Goal: Understand process/instructions: Learn how to perform a task or action

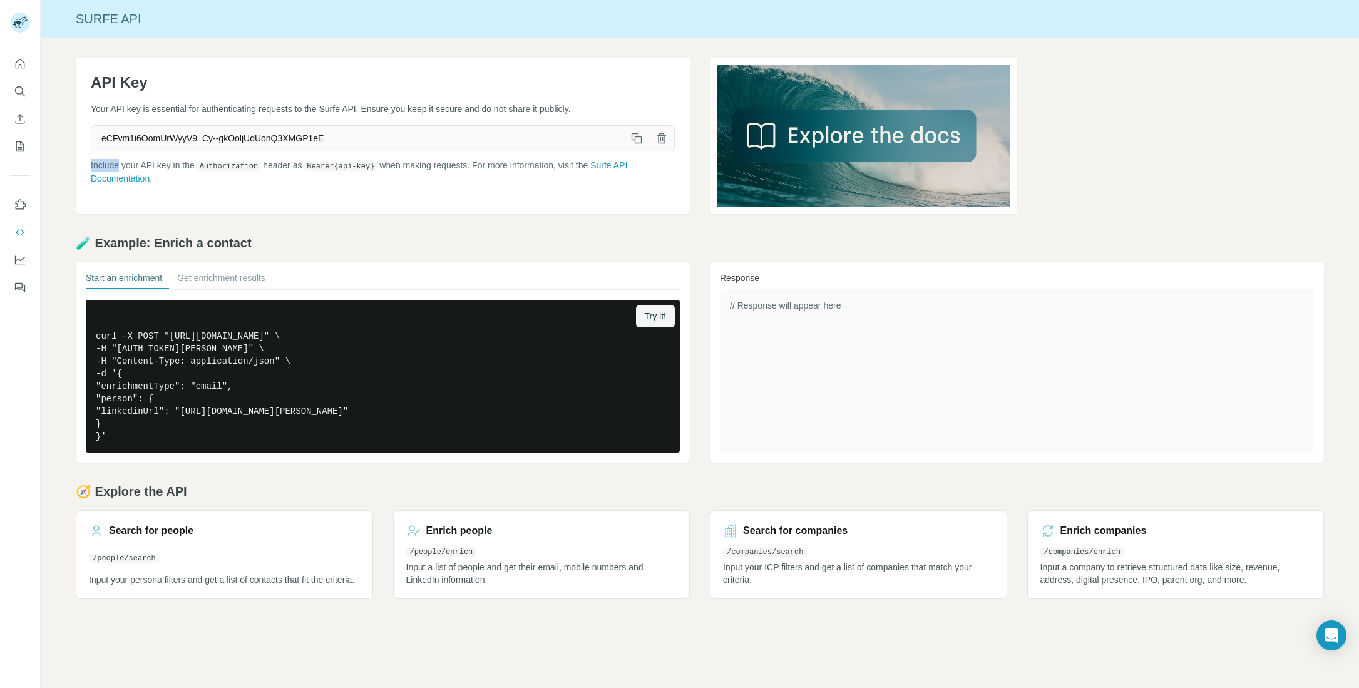
click at [89, 160] on div "API Key Your API key is essential for authenticating requests to the Surfe API.…" at bounding box center [383, 136] width 614 height 156
click at [285, 201] on div "API Key Your API key is essential for authenticating requests to the Surfe API.…" at bounding box center [383, 136] width 614 height 156
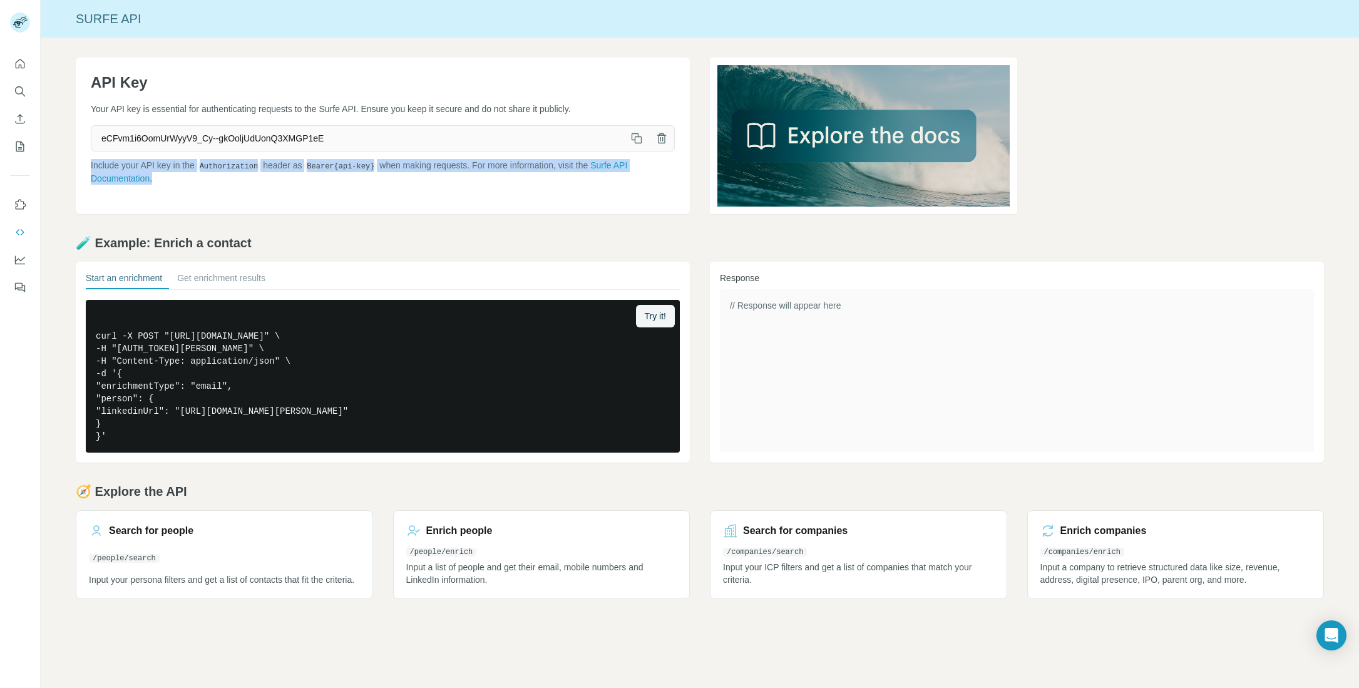
drag, startPoint x: 178, startPoint y: 180, endPoint x: 61, endPoint y: 165, distance: 118.0
click at [61, 165] on div "API Key Your API key is essential for authenticating requests to the Surfe API.…" at bounding box center [700, 328] width 1318 height 581
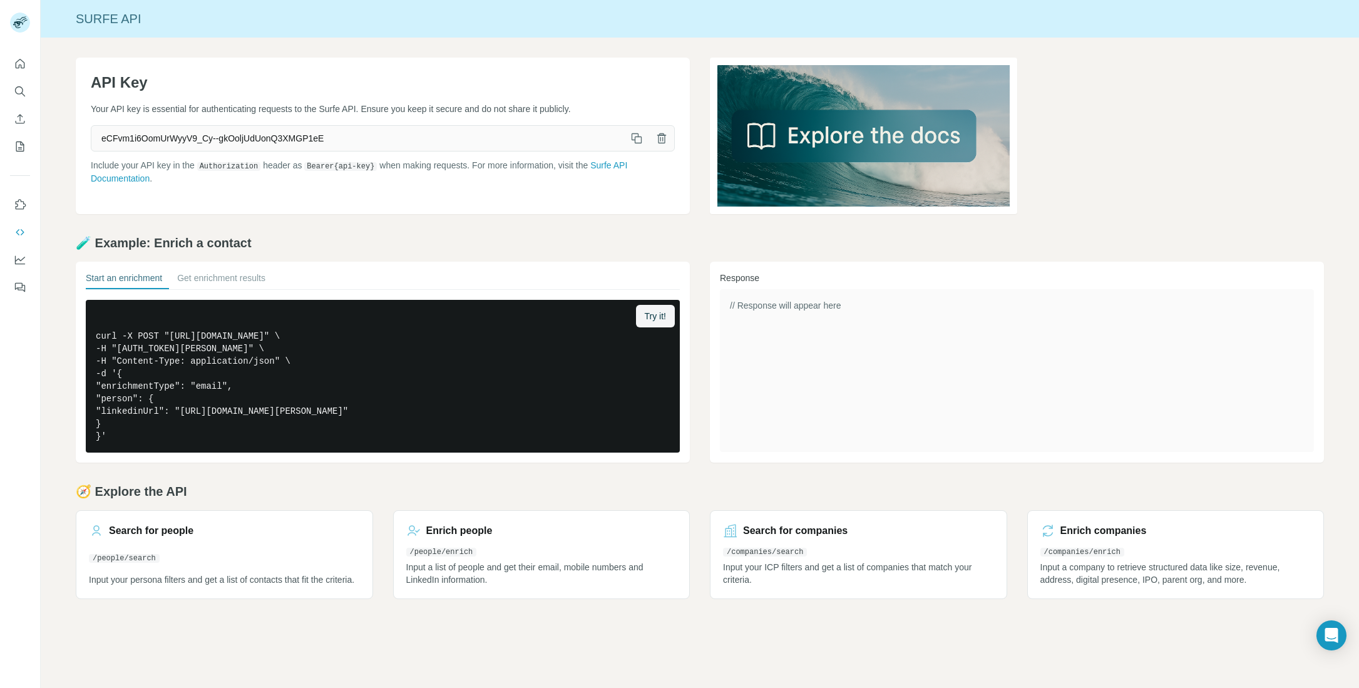
click at [69, 160] on div "API Key Your API key is essential for authenticating requests to the Surfe API.…" at bounding box center [700, 328] width 1318 height 581
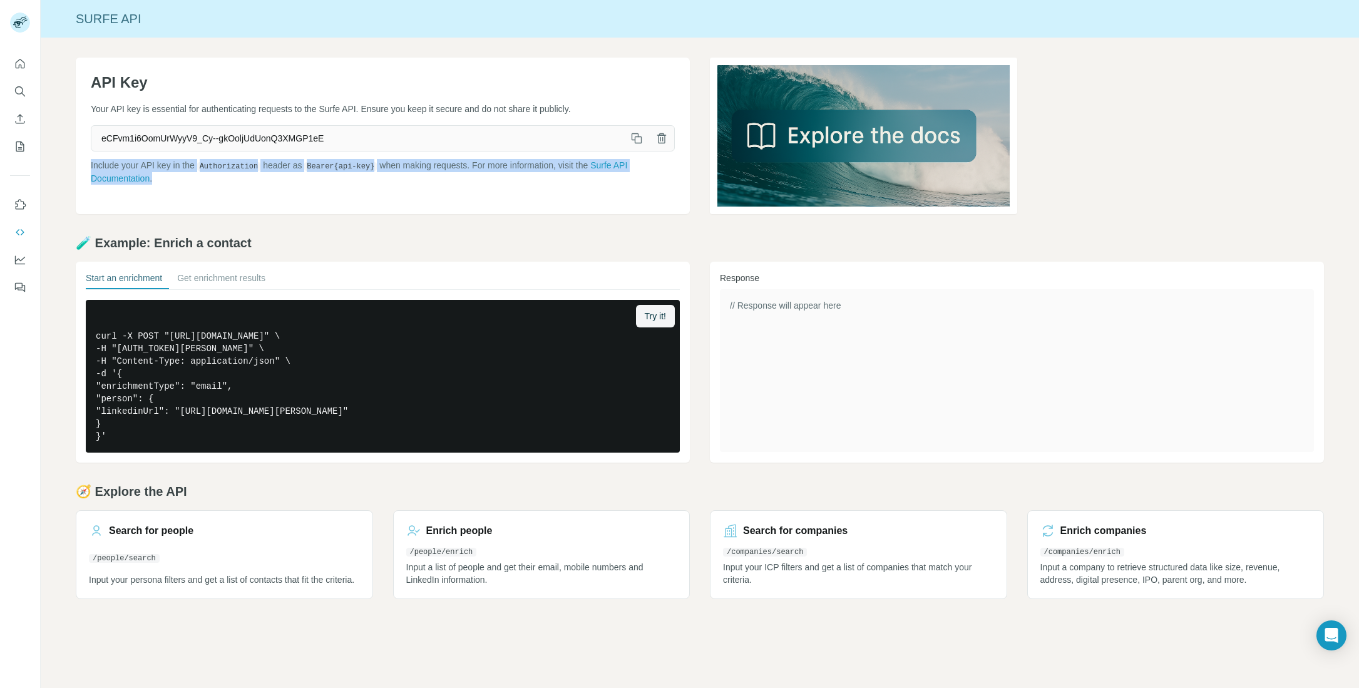
drag, startPoint x: 93, startPoint y: 161, endPoint x: 199, endPoint y: 191, distance: 110.1
click at [199, 191] on div "API Key Your API key is essential for authenticating requests to the Surfe API.…" at bounding box center [383, 136] width 614 height 156
drag, startPoint x: 176, startPoint y: 188, endPoint x: 83, endPoint y: 163, distance: 97.3
click at [83, 163] on div "API Key Your API key is essential for authenticating requests to the Surfe API.…" at bounding box center [383, 136] width 614 height 156
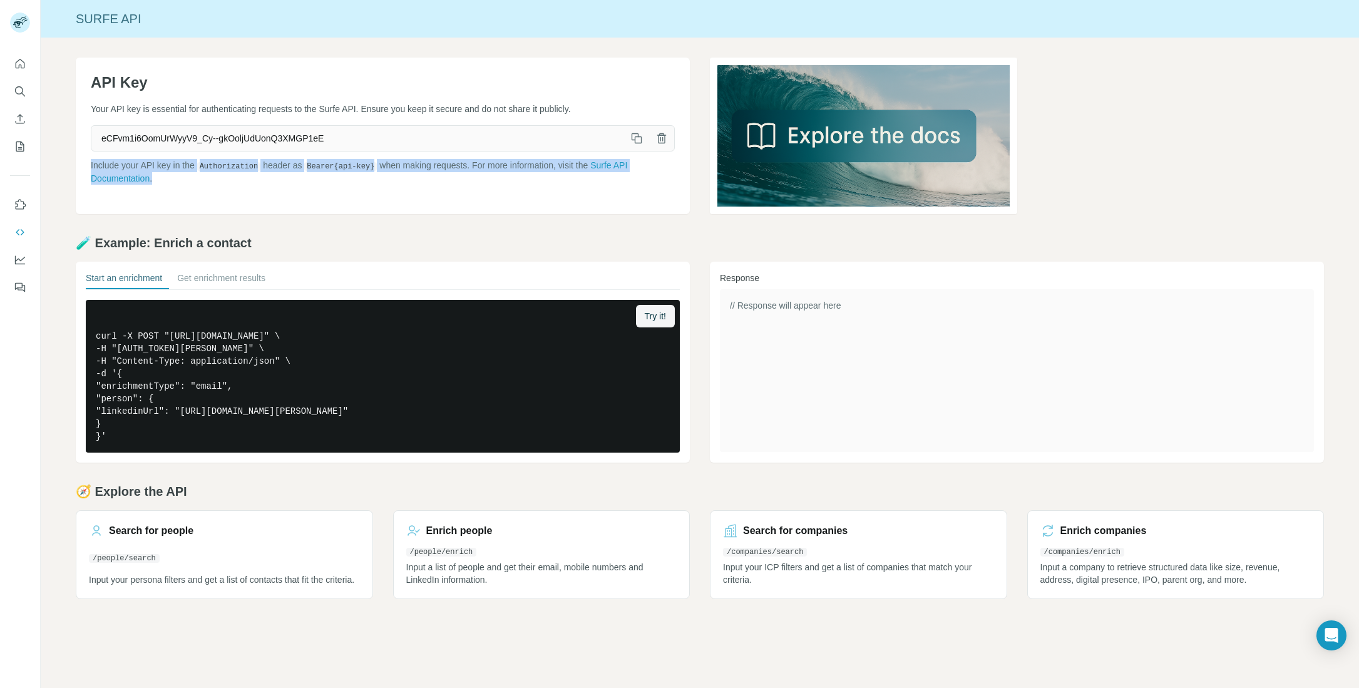
click at [83, 163] on div "API Key Your API key is essential for authenticating requests to the Surfe API.…" at bounding box center [383, 136] width 614 height 156
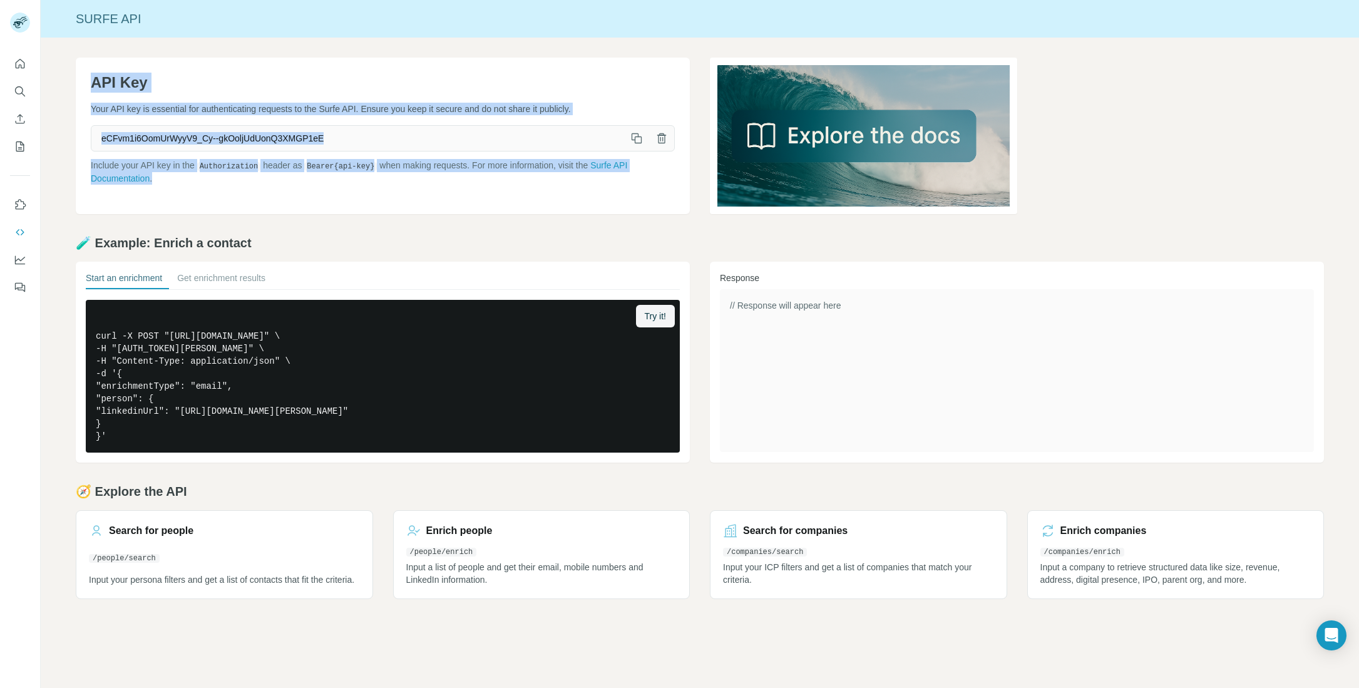
drag, startPoint x: 83, startPoint y: 72, endPoint x: 168, endPoint y: 191, distance: 146.6
click at [168, 191] on div "API Key Your API key is essential for authenticating requests to the Surfe API.…" at bounding box center [383, 136] width 614 height 156
click at [171, 191] on div "API Key Your API key is essential for authenticating requests to the Surfe API.…" at bounding box center [383, 136] width 614 height 156
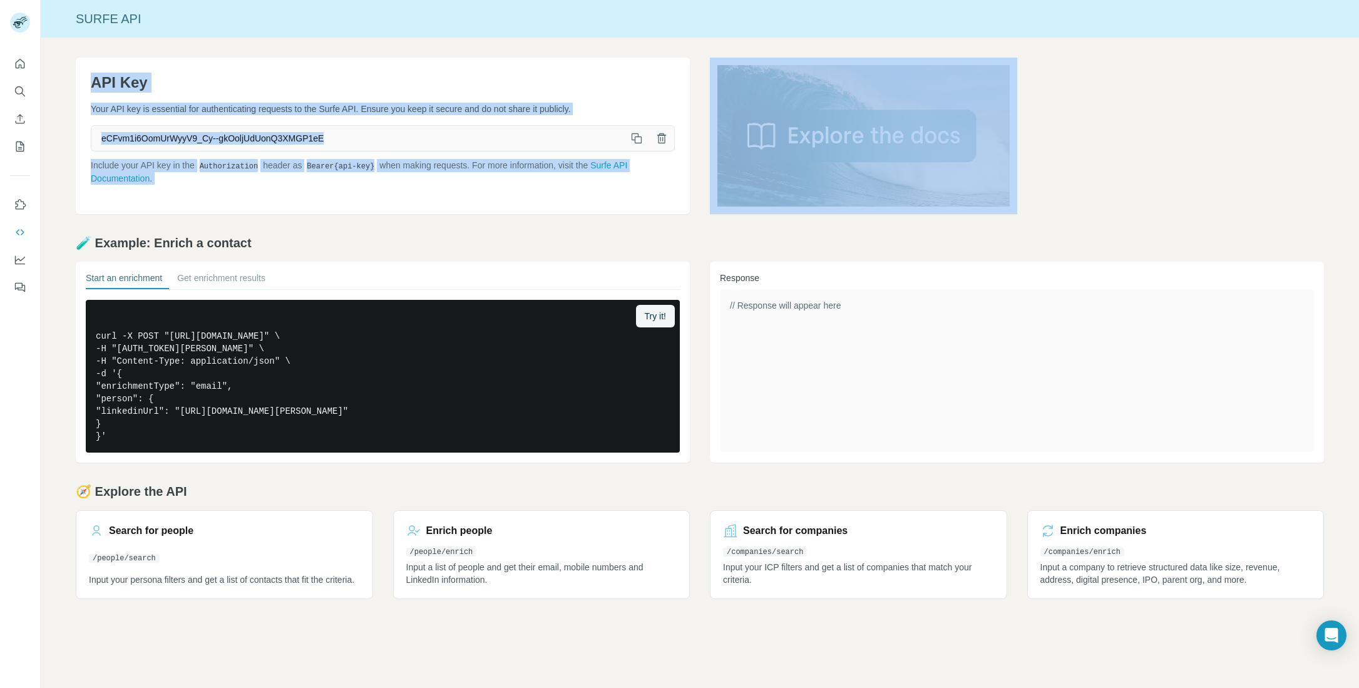
drag, startPoint x: 171, startPoint y: 191, endPoint x: 69, endPoint y: 79, distance: 151.5
click at [69, 80] on div "API Key Your API key is essential for authenticating requests to the Surfe API.…" at bounding box center [700, 328] width 1318 height 581
click at [69, 78] on div "API Key Your API key is essential for authenticating requests to the Surfe API.…" at bounding box center [700, 328] width 1318 height 581
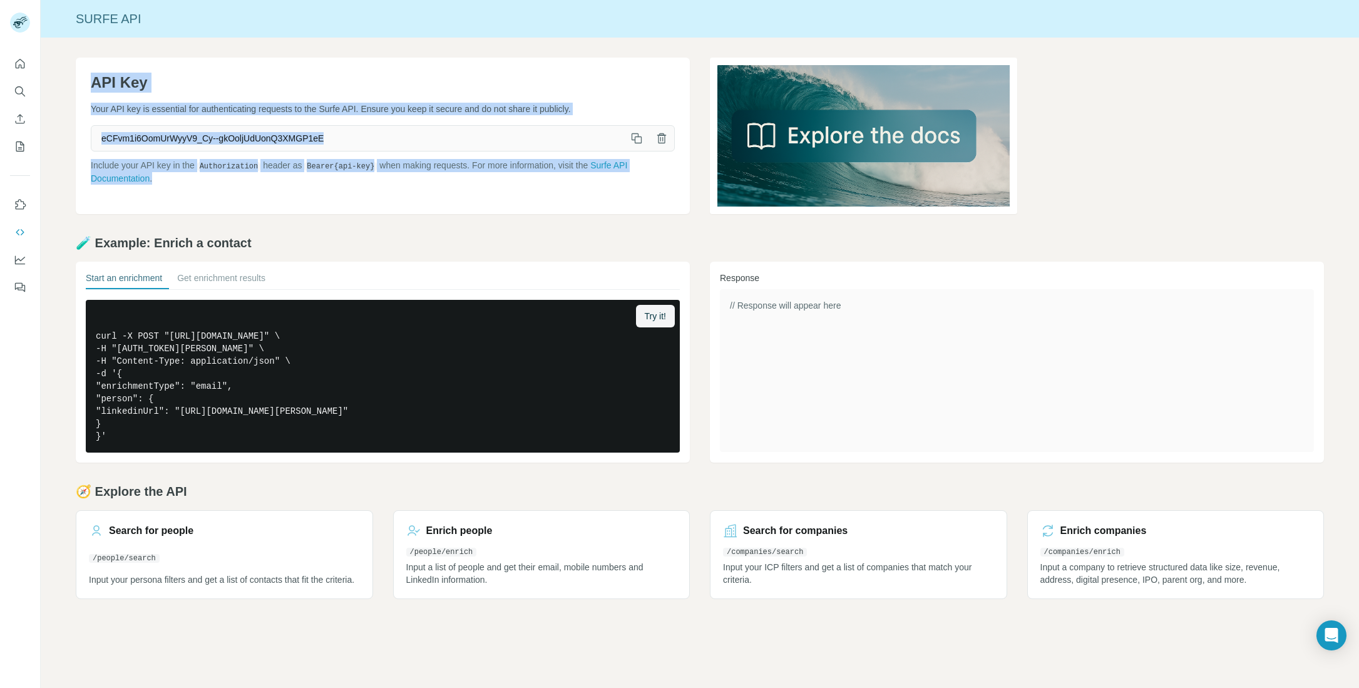
drag, startPoint x: 81, startPoint y: 72, endPoint x: 161, endPoint y: 187, distance: 140.3
click at [161, 187] on div "API Key Your API key is essential for authenticating requests to the Surfe API.…" at bounding box center [383, 136] width 614 height 156
click at [179, 192] on div "API Key Your API key is essential for authenticating requests to the Surfe API.…" at bounding box center [383, 136] width 614 height 156
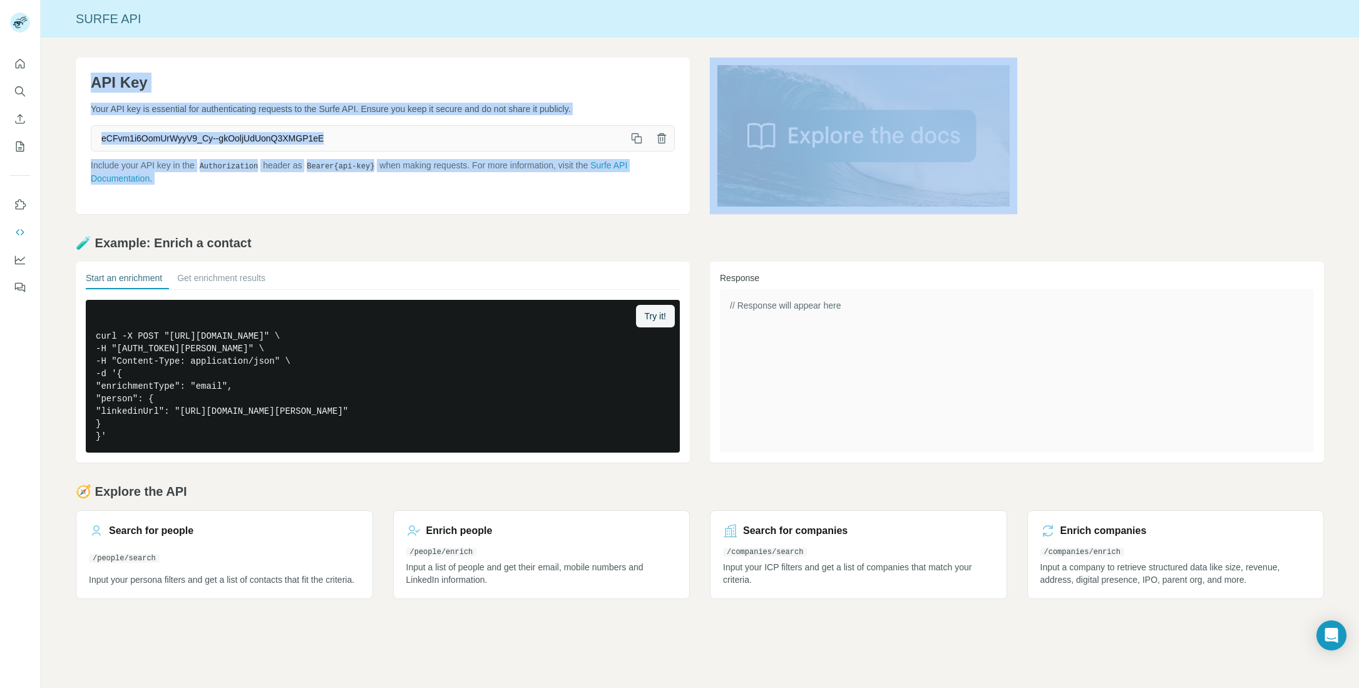
drag, startPoint x: 179, startPoint y: 192, endPoint x: 78, endPoint y: 76, distance: 153.9
click at [78, 78] on div "API Key Your API key is essential for authenticating requests to the Surfe API.…" at bounding box center [383, 136] width 614 height 156
click at [79, 73] on div "API Key Your API key is essential for authenticating requests to the Surfe API.…" at bounding box center [383, 136] width 614 height 156
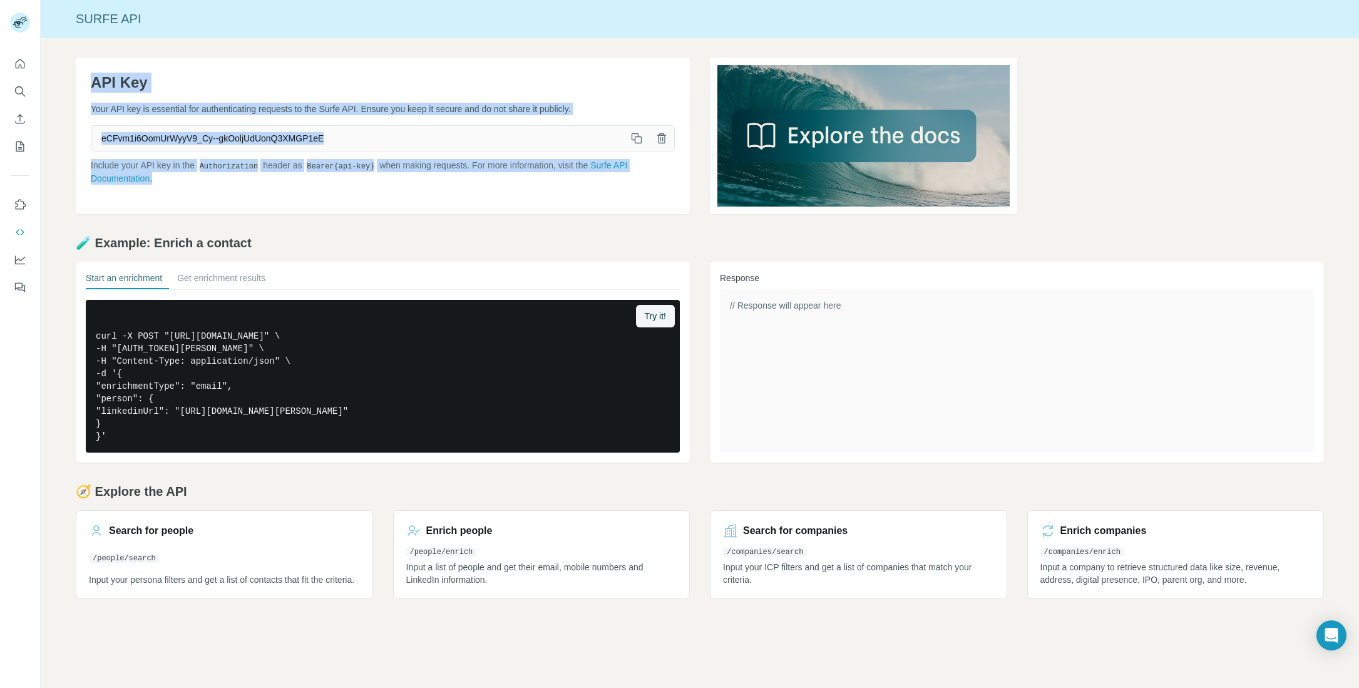
drag, startPoint x: 92, startPoint y: 83, endPoint x: 183, endPoint y: 179, distance: 132.3
click at [183, 179] on div "API Key Your API key is essential for authenticating requests to the Surfe API.…" at bounding box center [383, 136] width 614 height 156
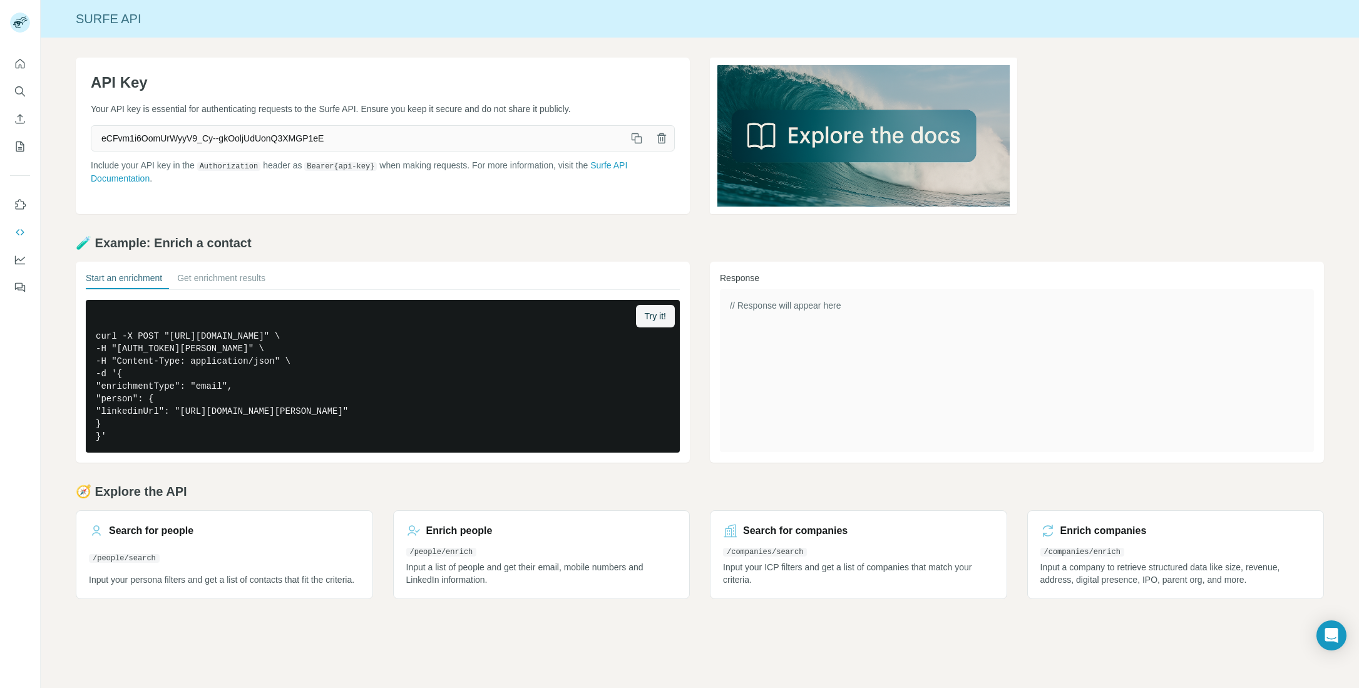
click at [197, 202] on div "API Key Your API key is essential for authenticating requests to the Surfe API.…" at bounding box center [383, 136] width 614 height 156
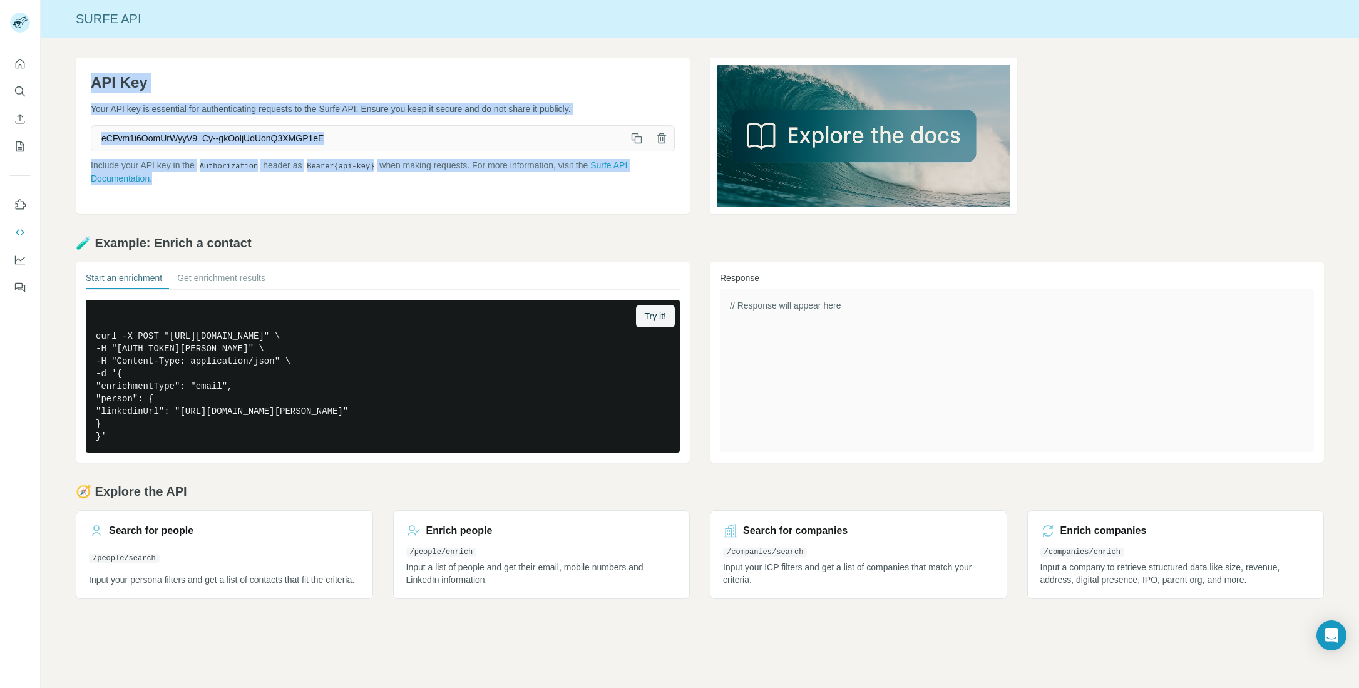
drag, startPoint x: 197, startPoint y: 202, endPoint x: 83, endPoint y: 77, distance: 168.8
click at [83, 77] on div "API Key Your API key is essential for authenticating requests to the Surfe API.…" at bounding box center [383, 136] width 614 height 156
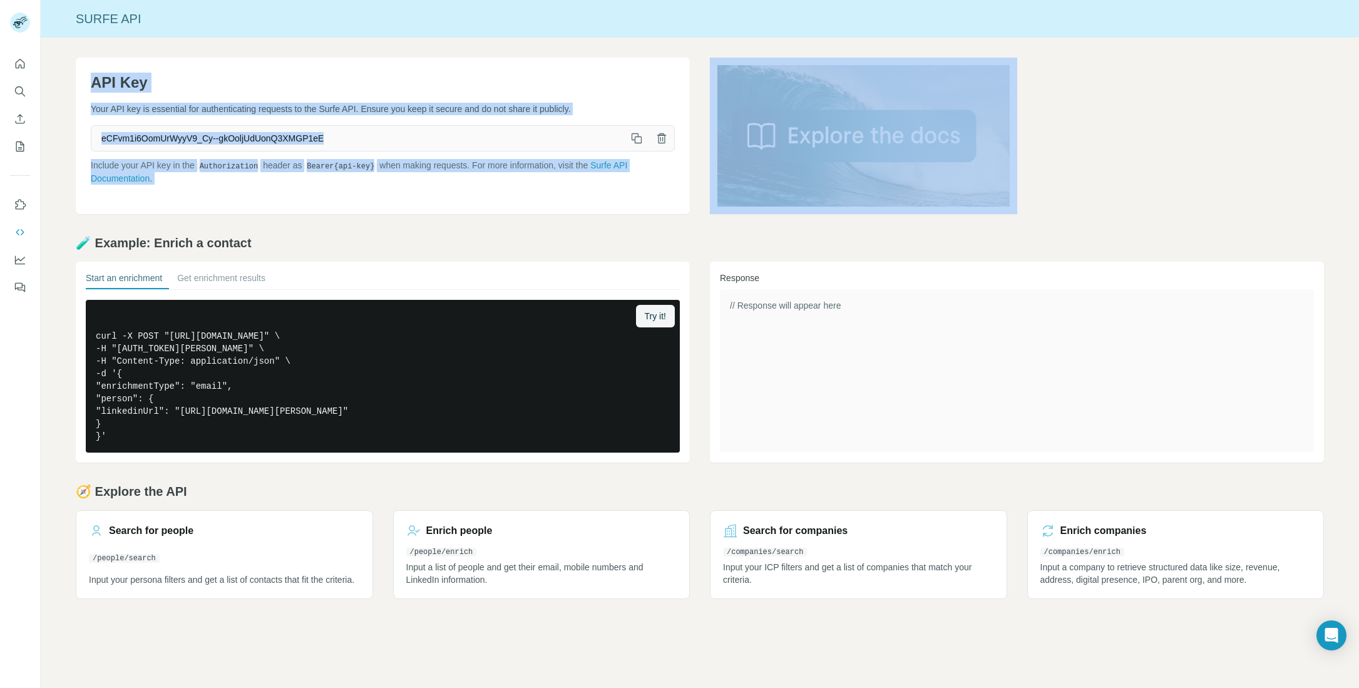
drag, startPoint x: 83, startPoint y: 76, endPoint x: 185, endPoint y: 189, distance: 152.0
click at [185, 189] on div "API Key Your API key is essential for authenticating requests to the Surfe API.…" at bounding box center [383, 136] width 614 height 156
drag, startPoint x: 185, startPoint y: 189, endPoint x: 70, endPoint y: 72, distance: 163.7
click at [70, 72] on div "API Key Your API key is essential for authenticating requests to the Surfe API.…" at bounding box center [700, 328] width 1318 height 581
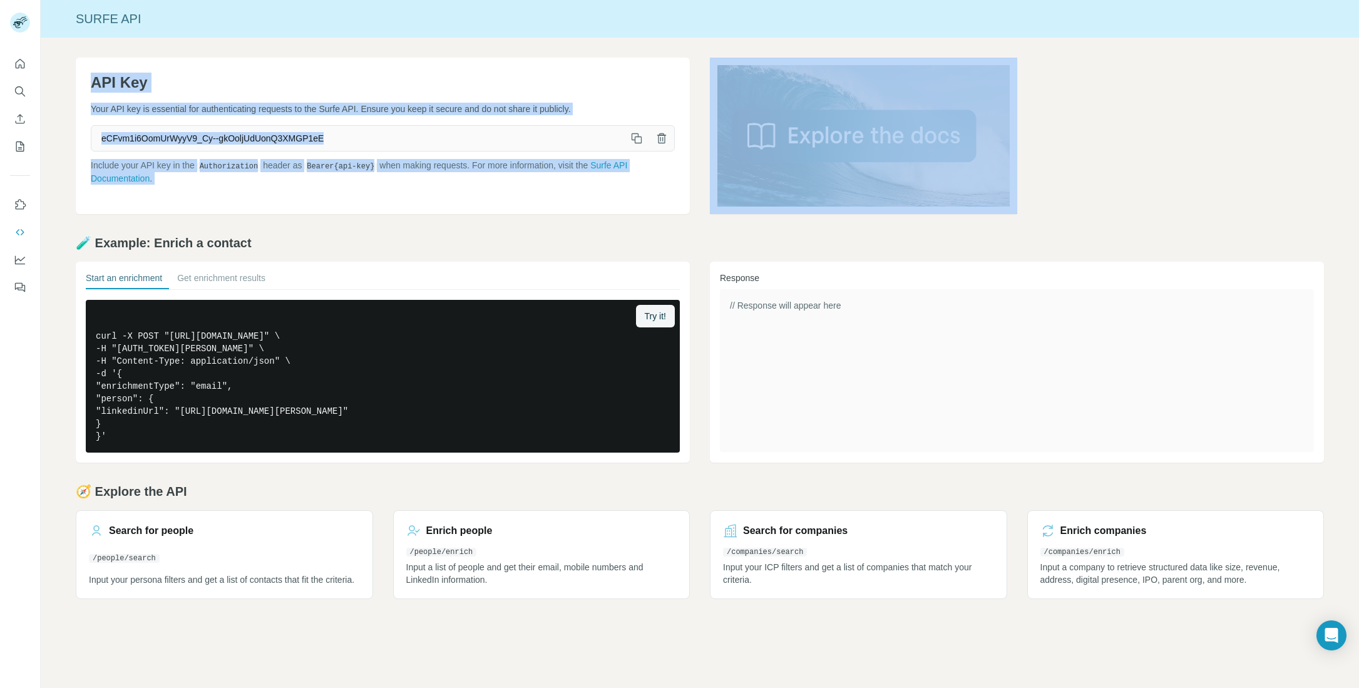
click at [70, 72] on div "API Key Your API key is essential for authenticating requests to the Surfe API.…" at bounding box center [700, 328] width 1318 height 581
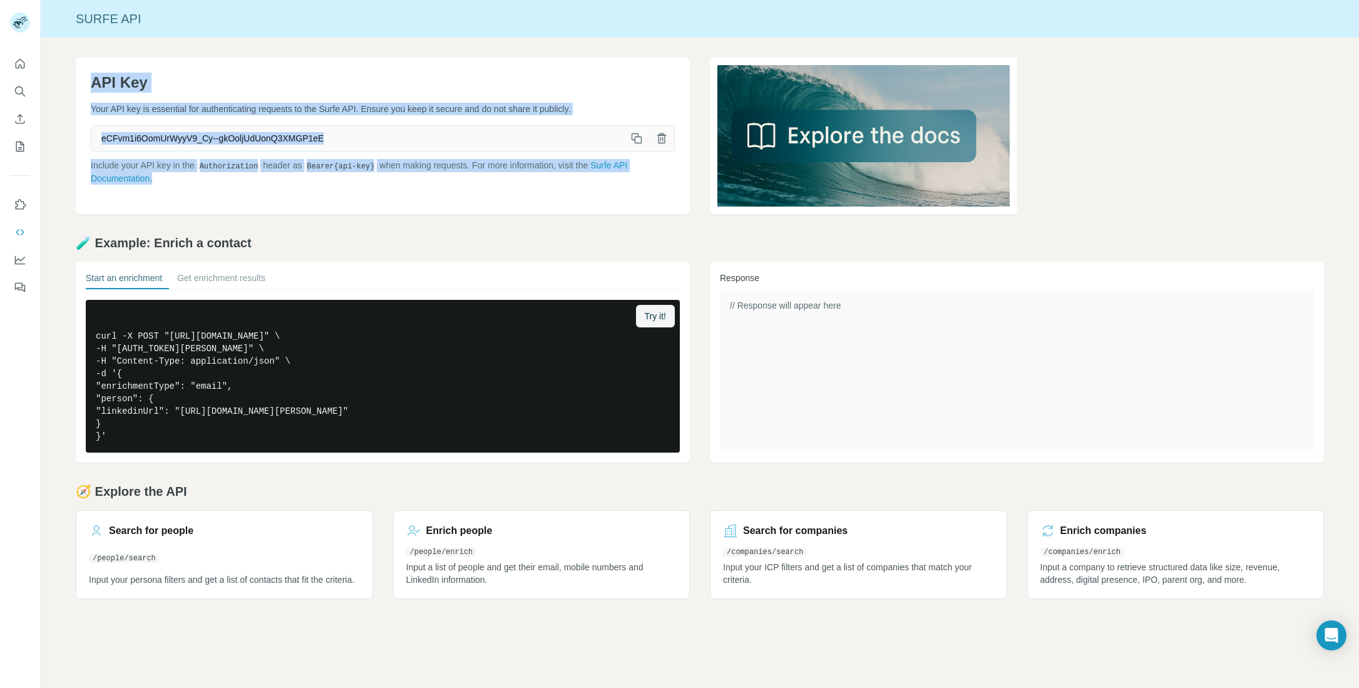
drag, startPoint x: 76, startPoint y: 74, endPoint x: 166, endPoint y: 186, distance: 142.9
click at [163, 184] on div "API Key Your API key is essential for authenticating requests to the Surfe API.…" at bounding box center [383, 136] width 614 height 156
click at [166, 186] on div "API Key Your API key is essential for authenticating requests to the Surfe API.…" at bounding box center [383, 136] width 614 height 156
drag, startPoint x: 166, startPoint y: 188, endPoint x: 48, endPoint y: 66, distance: 170.8
click at [48, 66] on div "API Key Your API key is essential for authenticating requests to the Surfe API.…" at bounding box center [700, 328] width 1318 height 581
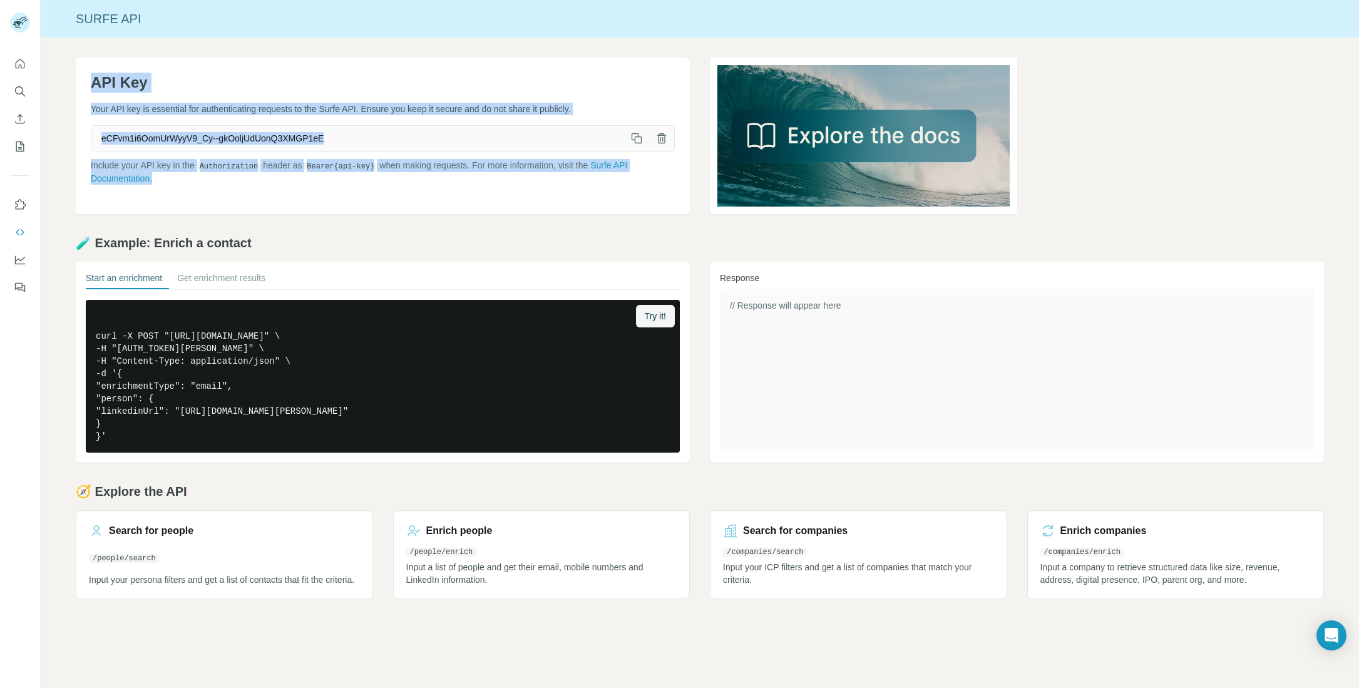
click at [74, 72] on div "API Key Your API key is essential for authenticating requests to the Surfe API.…" at bounding box center [700, 328] width 1318 height 581
drag, startPoint x: 81, startPoint y: 73, endPoint x: 175, endPoint y: 192, distance: 151.1
click at [175, 192] on div "API Key Your API key is essential for authenticating requests to the Surfe API.…" at bounding box center [383, 136] width 614 height 156
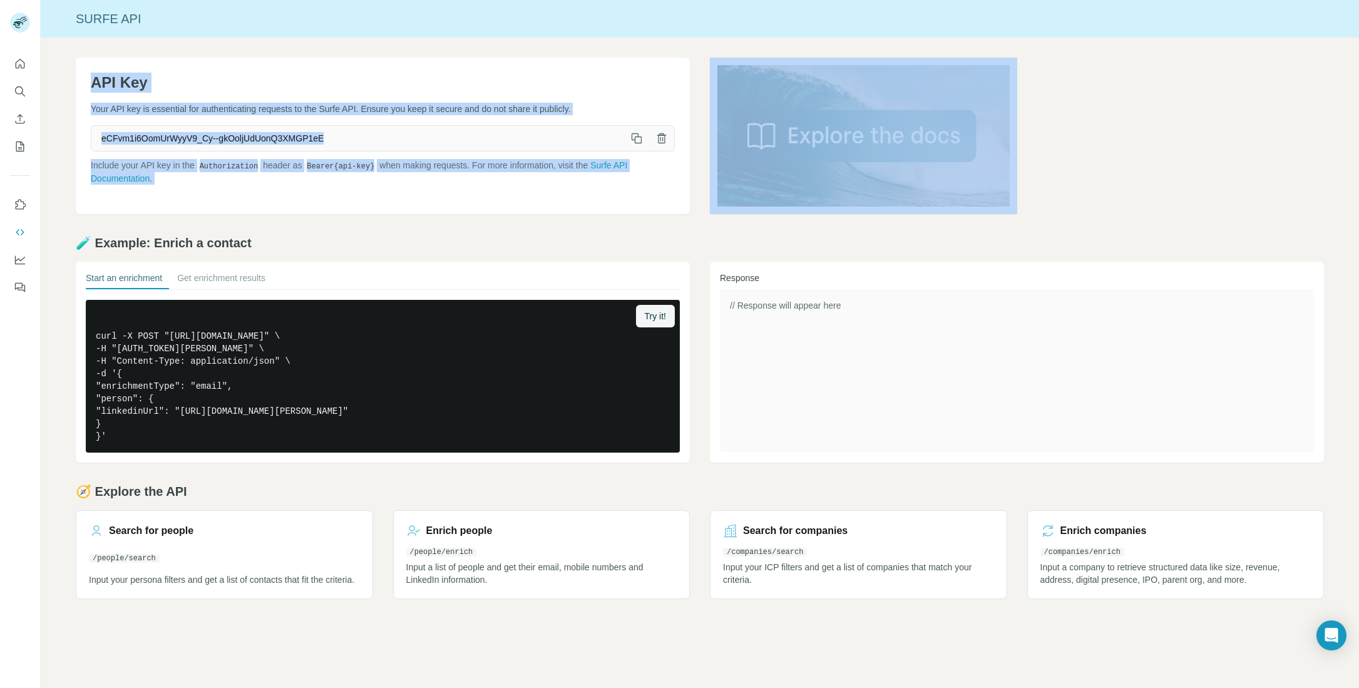
drag, startPoint x: 175, startPoint y: 192, endPoint x: 58, endPoint y: 70, distance: 169.1
click at [58, 70] on div "API Key Your API key is essential for authenticating requests to the Surfe API.…" at bounding box center [700, 328] width 1318 height 581
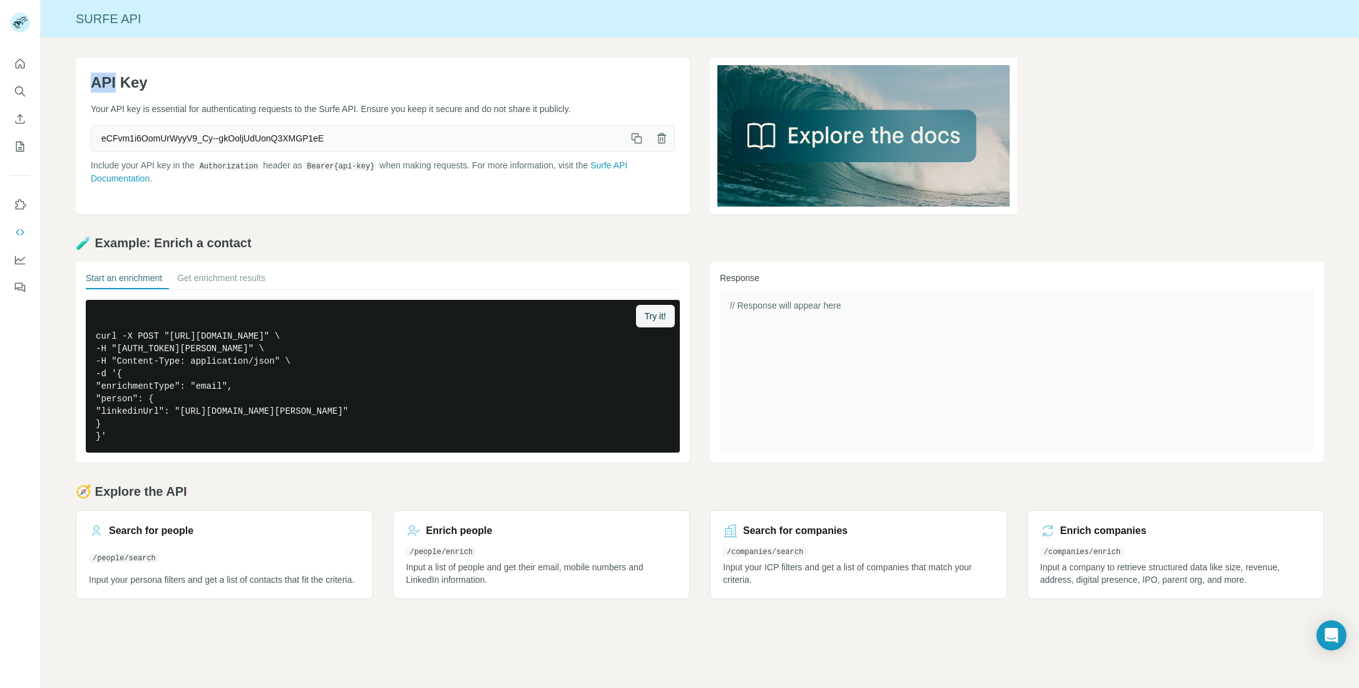
click at [65, 71] on div "API Key Your API key is essential for authenticating requests to the Surfe API.…" at bounding box center [700, 328] width 1318 height 581
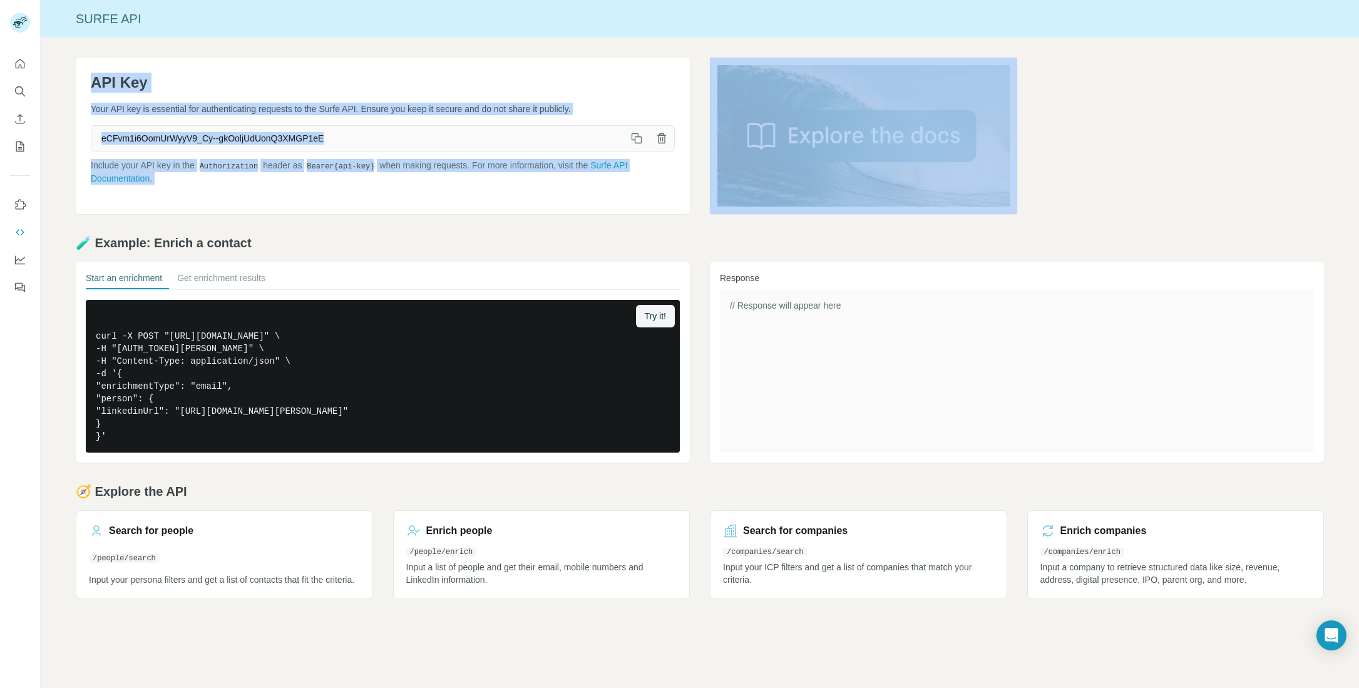
drag, startPoint x: 90, startPoint y: 79, endPoint x: 163, endPoint y: 177, distance: 122.2
click at [163, 177] on div "API Key Your API key is essential for authenticating requests to the Surfe API.…" at bounding box center [383, 136] width 614 height 156
click at [174, 185] on div "API Key Your API key is essential for authenticating requests to the Surfe API.…" at bounding box center [383, 136] width 614 height 156
drag, startPoint x: 174, startPoint y: 185, endPoint x: 74, endPoint y: 88, distance: 139.4
click at [74, 88] on div "API Key Your API key is essential for authenticating requests to the Surfe API.…" at bounding box center [700, 328] width 1318 height 581
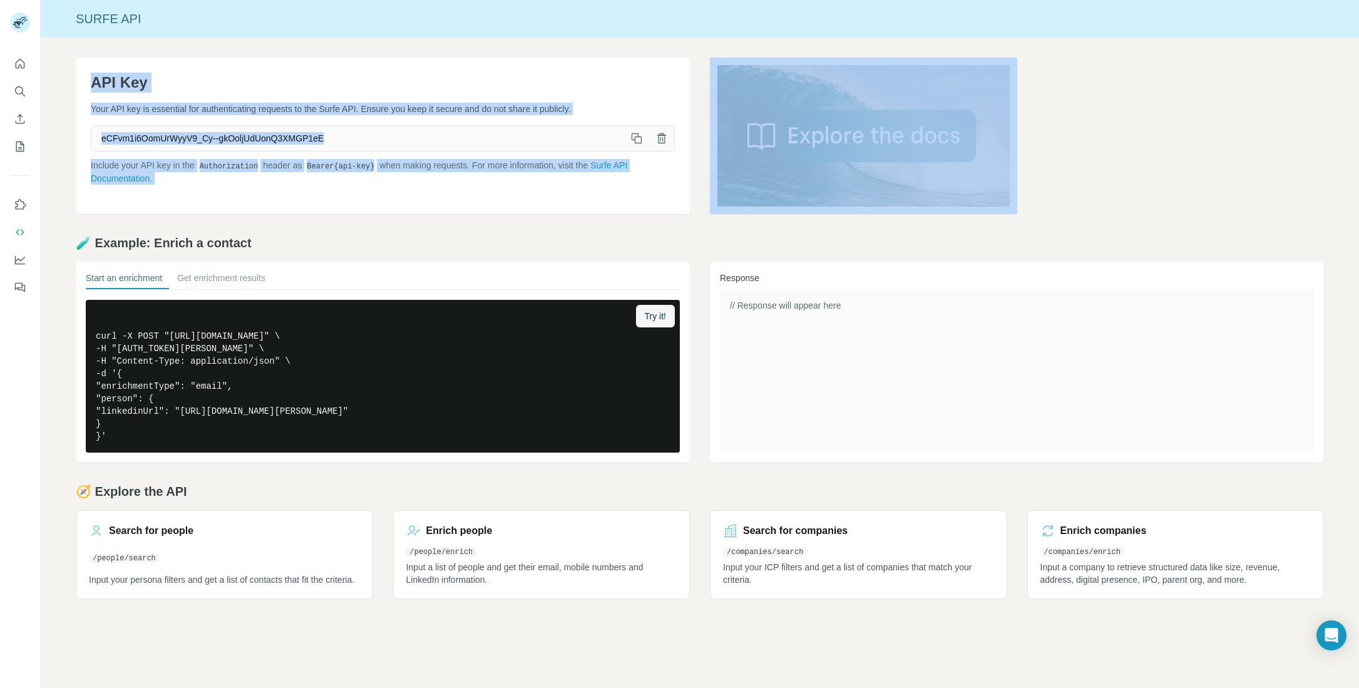
click at [73, 83] on div "API Key Your API key is essential for authenticating requests to the Surfe API.…" at bounding box center [700, 328] width 1318 height 581
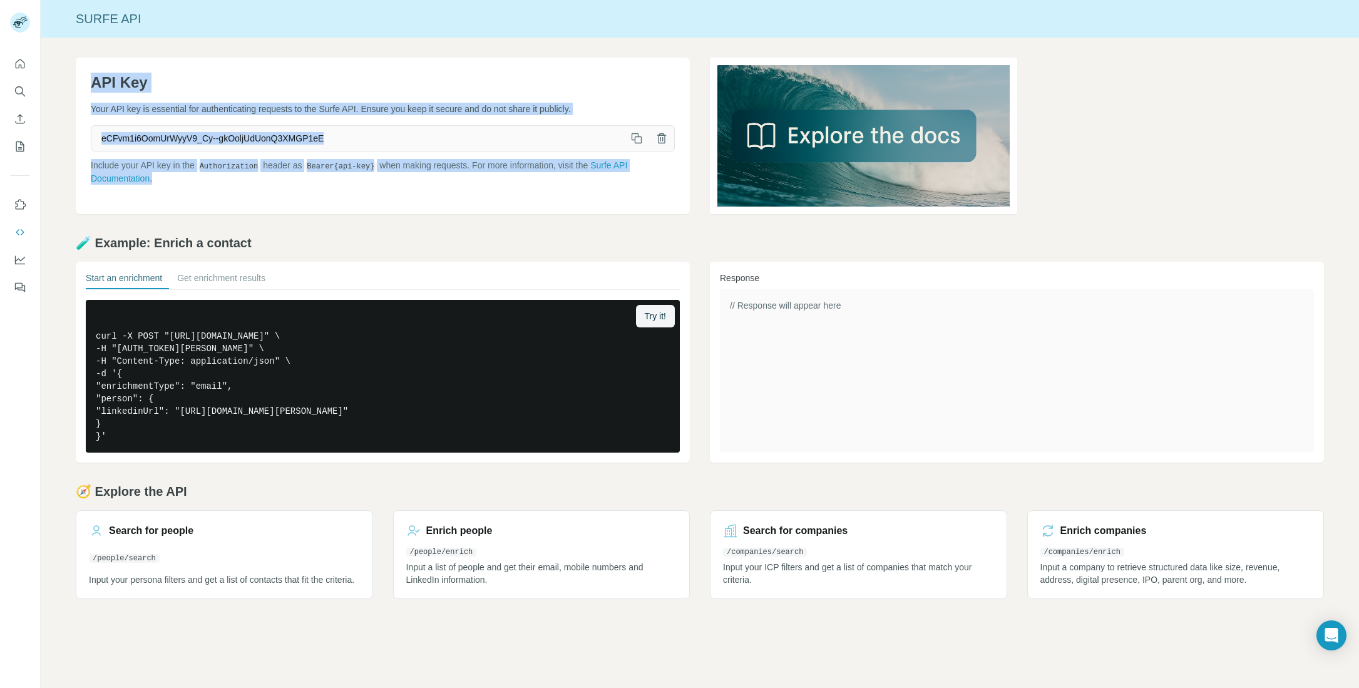
drag, startPoint x: 76, startPoint y: 78, endPoint x: 167, endPoint y: 208, distance: 159.0
click at [167, 208] on div "API Key Your API key is essential for authenticating requests to the Surfe API.…" at bounding box center [383, 136] width 614 height 156
click at [178, 208] on div "API Key Your API key is essential for authenticating requests to the Surfe API.…" at bounding box center [383, 136] width 614 height 156
drag, startPoint x: 179, startPoint y: 202, endPoint x: 61, endPoint y: 76, distance: 172.2
click at [61, 76] on div "API Key Your API key is essential for authenticating requests to the Surfe API.…" at bounding box center [700, 328] width 1318 height 581
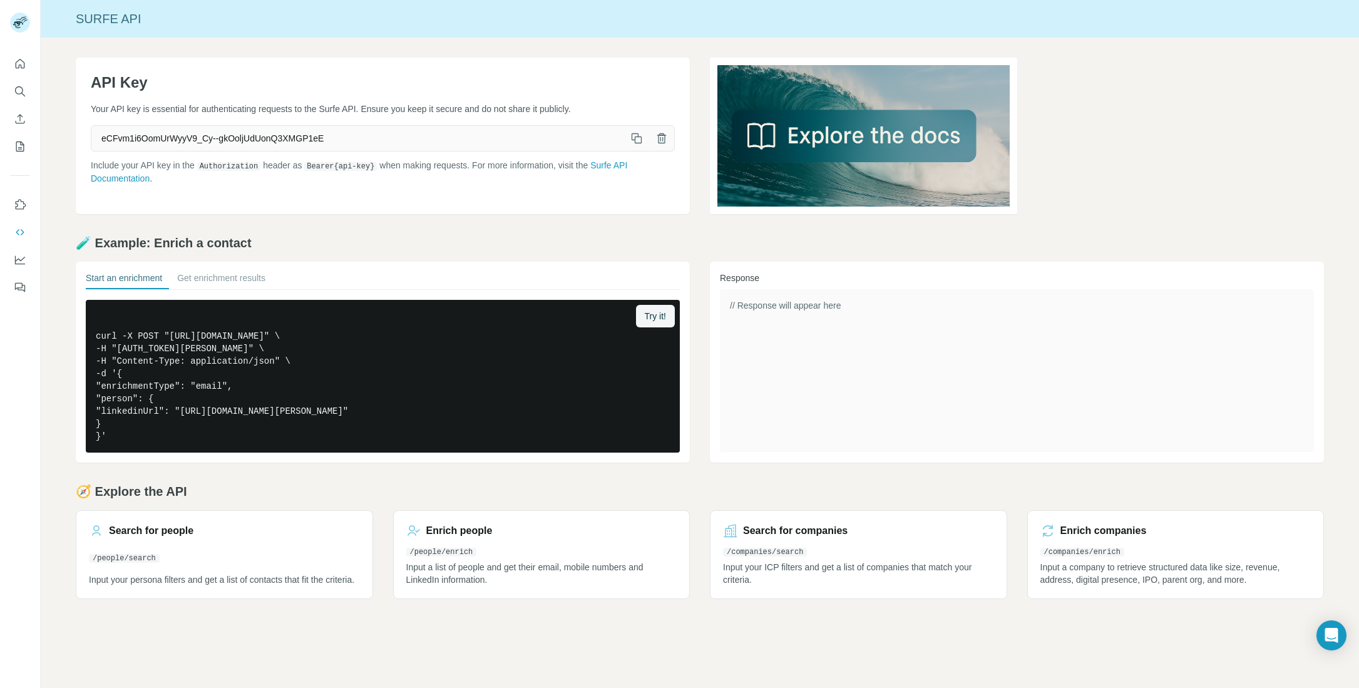
click at [64, 76] on div "API Key Your API key is essential for authenticating requests to the Surfe API.…" at bounding box center [700, 328] width 1318 height 581
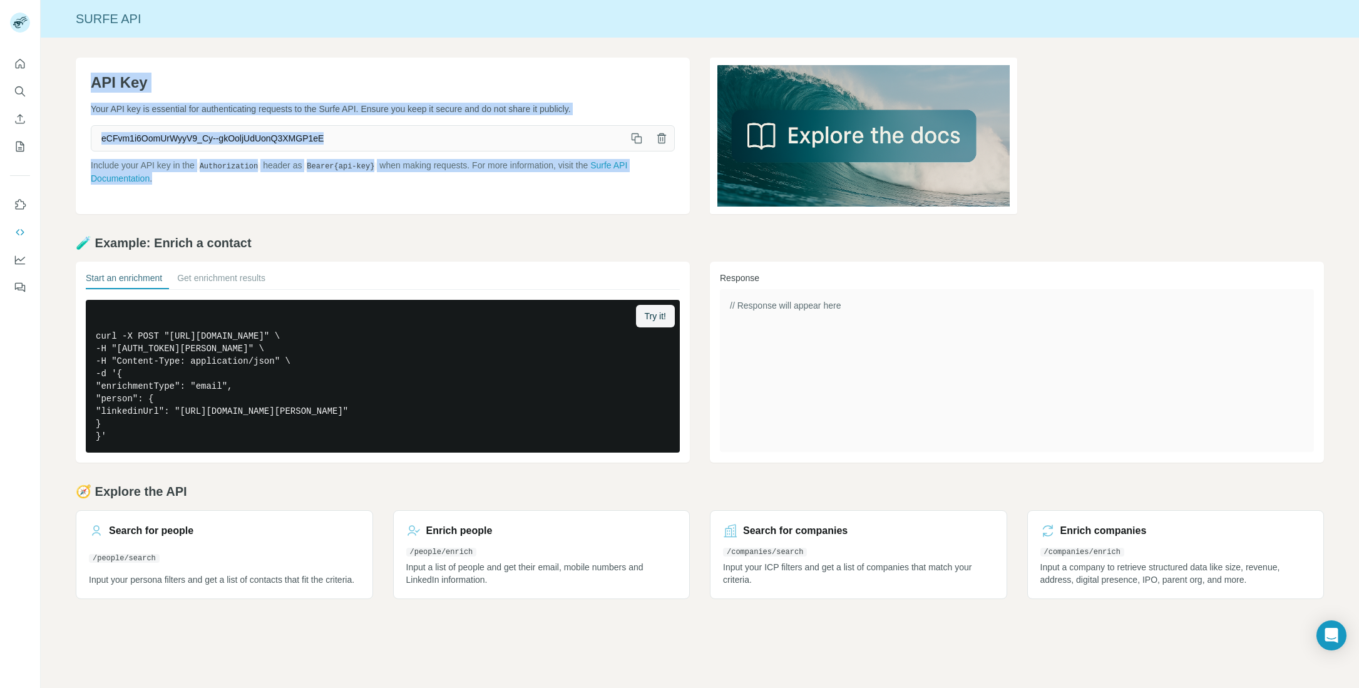
drag, startPoint x: 81, startPoint y: 75, endPoint x: 189, endPoint y: 193, distance: 159.9
click at [189, 193] on div "API Key Your API key is essential for authenticating requests to the Surfe API.…" at bounding box center [383, 136] width 614 height 156
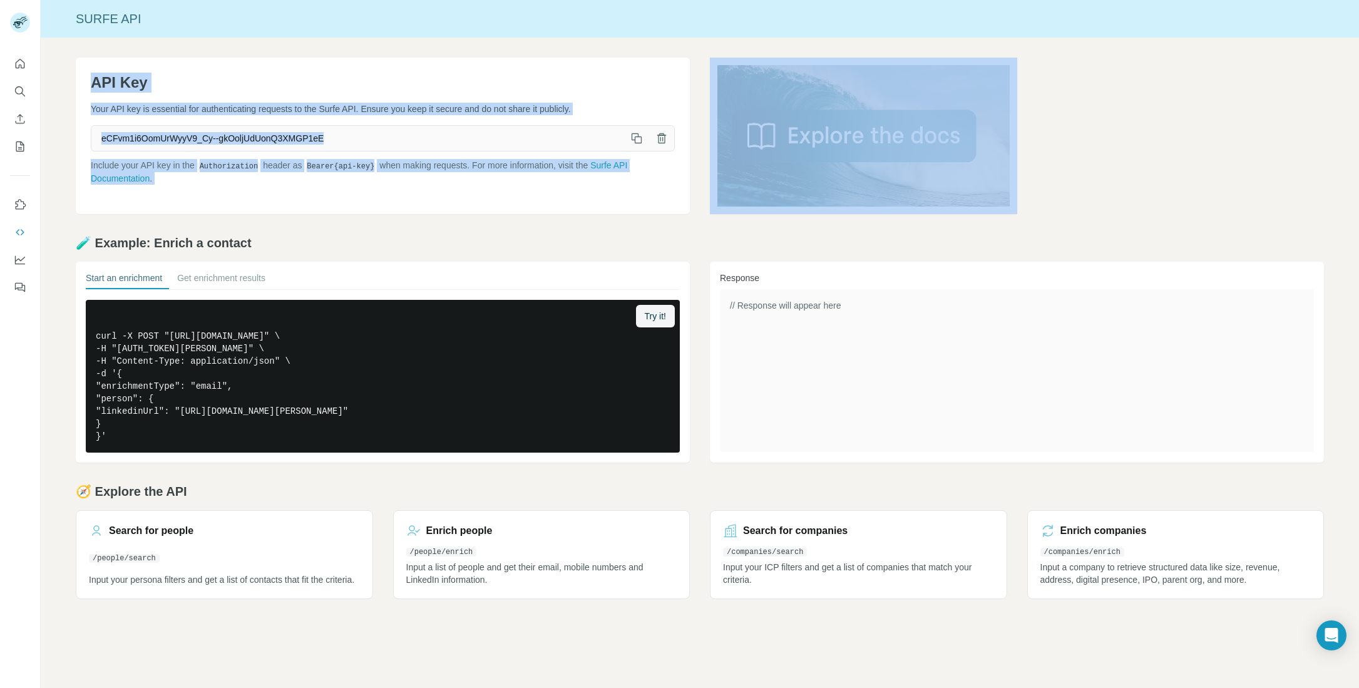
drag, startPoint x: 189, startPoint y: 193, endPoint x: 88, endPoint y: 81, distance: 151.6
click at [88, 81] on div "API Key Your API key is essential for authenticating requests to the Surfe API.…" at bounding box center [383, 136] width 614 height 156
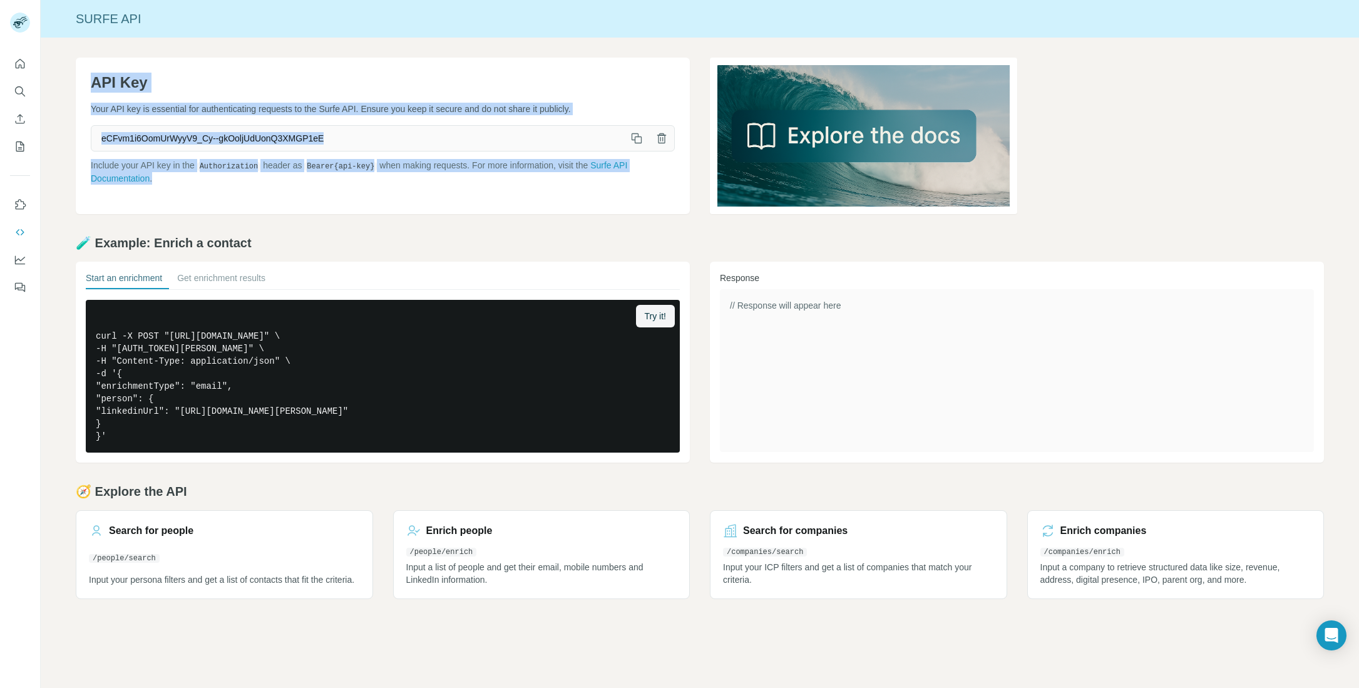
drag, startPoint x: 84, startPoint y: 76, endPoint x: 161, endPoint y: 175, distance: 126.2
click at [161, 175] on div "API Key Your API key is essential for authenticating requests to the Surfe API.…" at bounding box center [383, 136] width 614 height 156
drag, startPoint x: 175, startPoint y: 189, endPoint x: 166, endPoint y: 180, distance: 12.8
click at [175, 186] on div "API Key Your API key is essential for authenticating requests to the Surfe API.…" at bounding box center [383, 136] width 614 height 156
drag, startPoint x: 166, startPoint y: 180, endPoint x: 59, endPoint y: 69, distance: 154.5
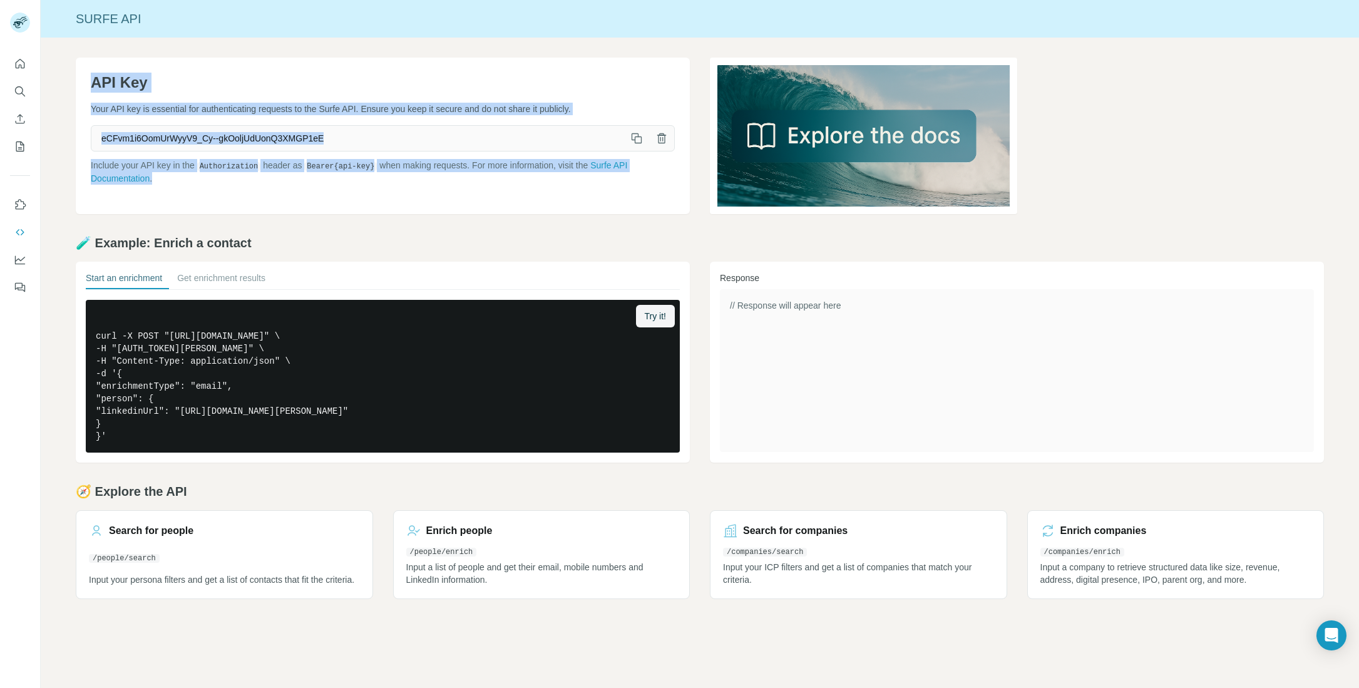
click at [59, 69] on div "API Key Your API key is essential for authenticating requests to the Surfe API.…" at bounding box center [700, 328] width 1318 height 581
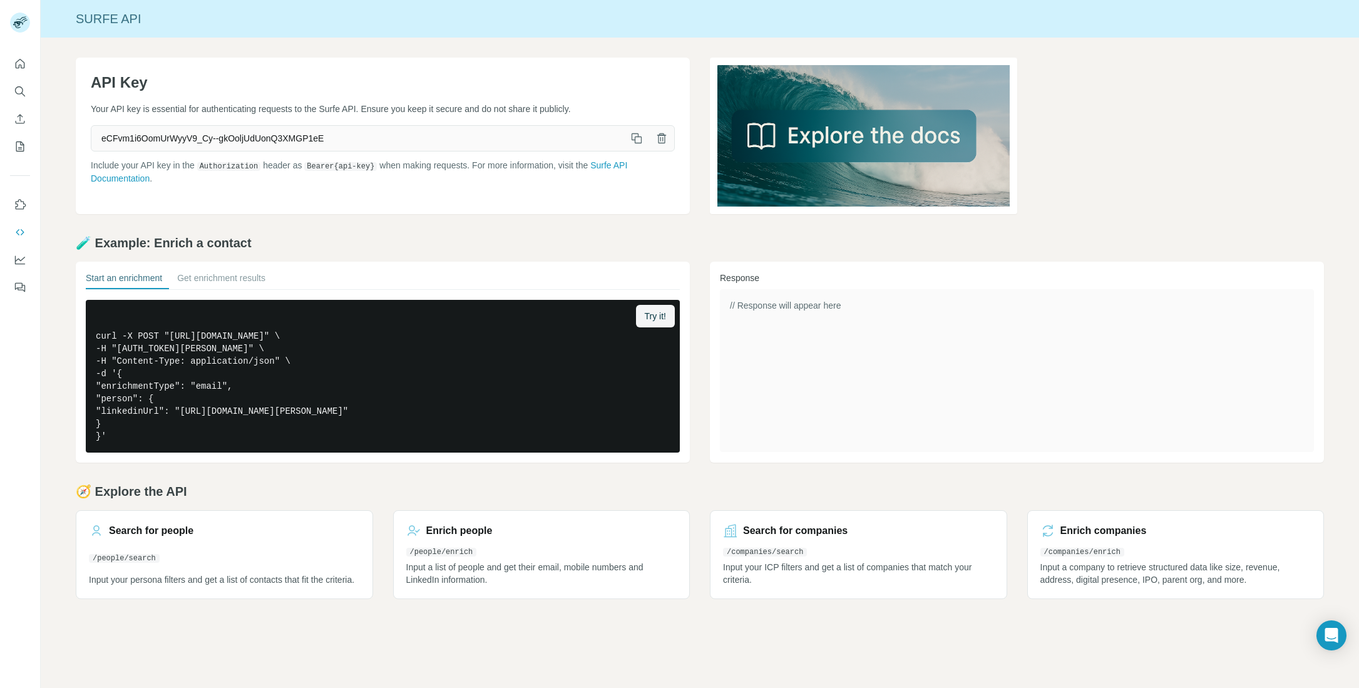
drag, startPoint x: 66, startPoint y: 72, endPoint x: 73, endPoint y: 74, distance: 7.3
click at [73, 74] on div "API Key Your API key is essential for authenticating requests to the Surfe API.…" at bounding box center [700, 328] width 1318 height 581
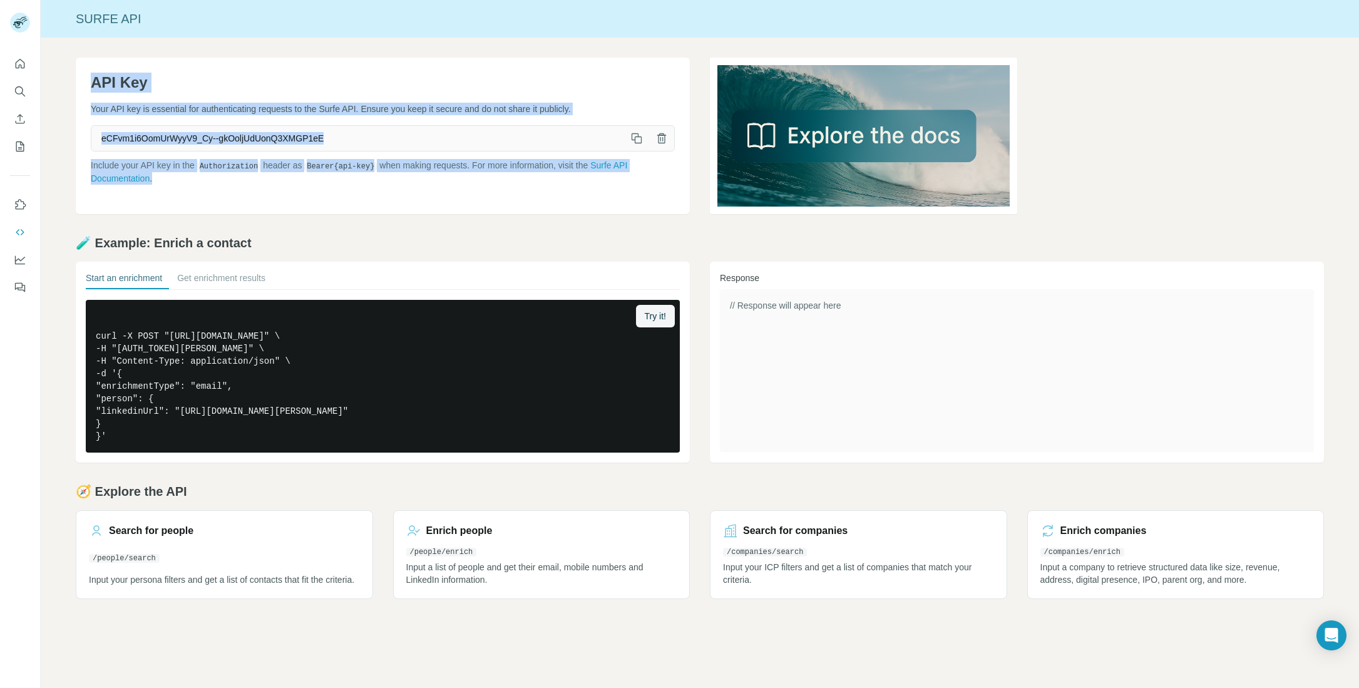
drag, startPoint x: 85, startPoint y: 81, endPoint x: 182, endPoint y: 180, distance: 138.1
click at [182, 180] on div "API Key Your API key is essential for authenticating requests to the Surfe API.…" at bounding box center [383, 136] width 614 height 156
click at [183, 180] on p "Include your API key in the Authorization header as Bearer {api-key} when makin…" at bounding box center [383, 172] width 584 height 26
drag, startPoint x: 186, startPoint y: 187, endPoint x: 74, endPoint y: 74, distance: 158.9
click at [74, 74] on div "API Key Your API key is essential for authenticating requests to the Surfe API.…" at bounding box center [700, 328] width 1318 height 581
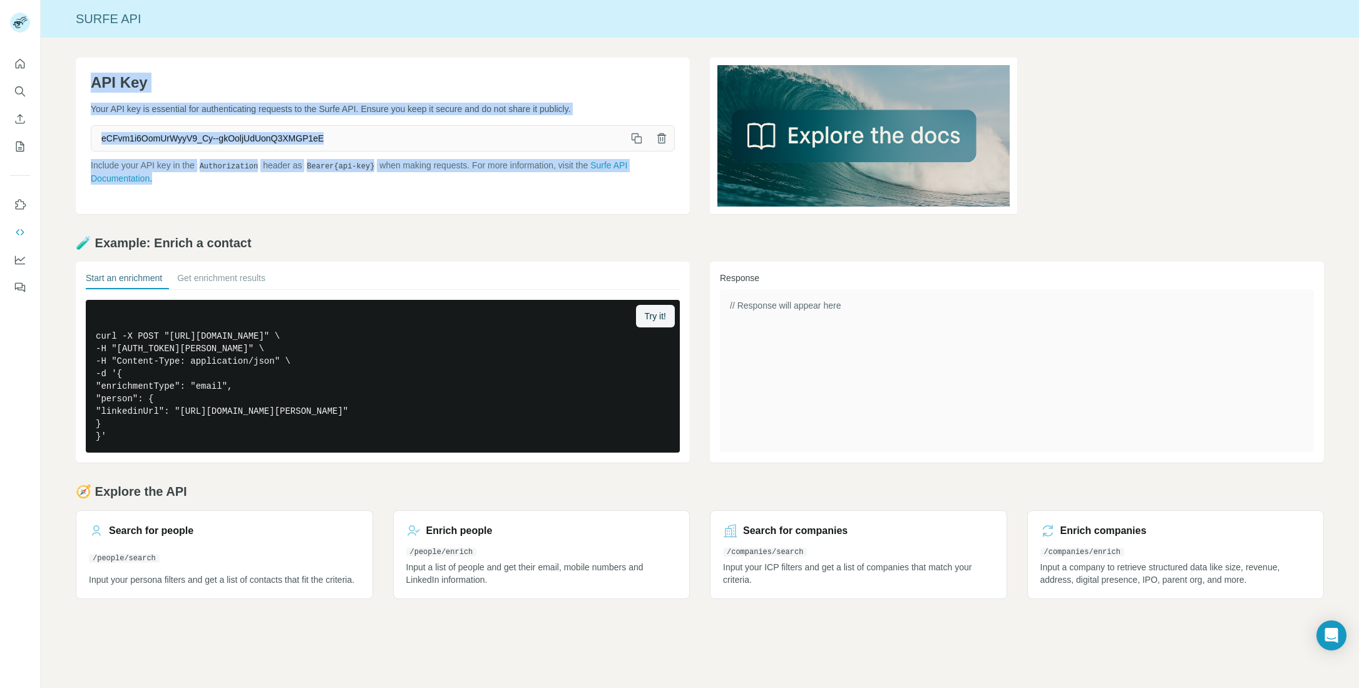
click at [74, 74] on div "API Key Your API key is essential for authenticating requests to the Surfe API.…" at bounding box center [700, 328] width 1318 height 581
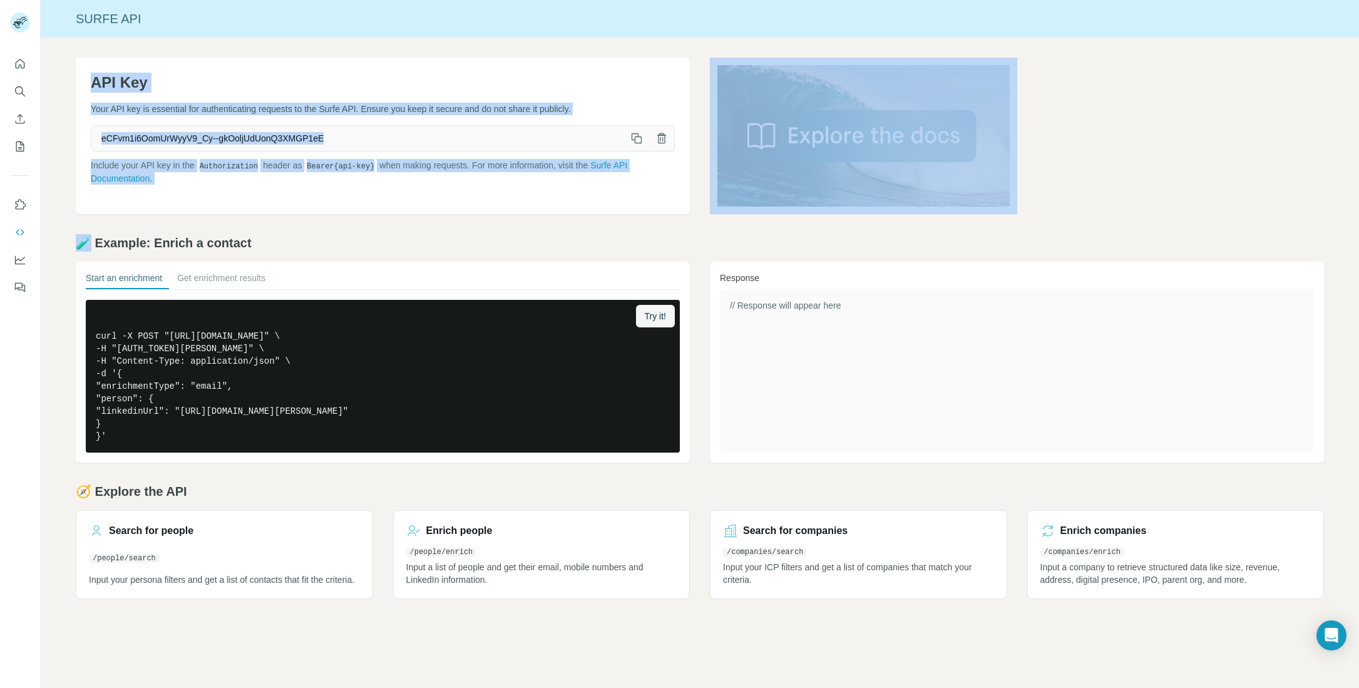
drag, startPoint x: 74, startPoint y: 74, endPoint x: 195, endPoint y: 225, distance: 193.1
click at [195, 225] on div "API Key Your API key is essential for authenticating requests to the Surfe API.…" at bounding box center [700, 328] width 1318 height 581
click at [187, 191] on div "API Key Your API key is essential for authenticating requests to the Surfe API.…" at bounding box center [383, 136] width 614 height 156
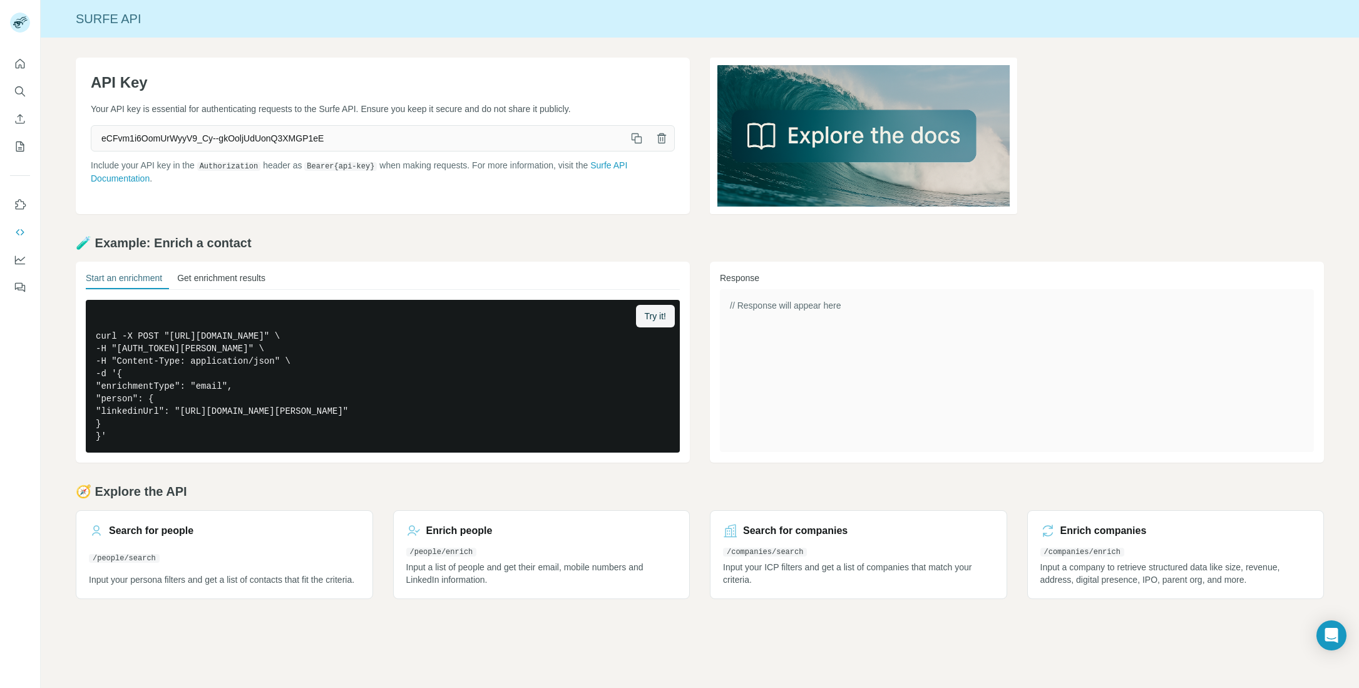
click at [237, 276] on button "Get enrichment results" at bounding box center [221, 281] width 88 height 18
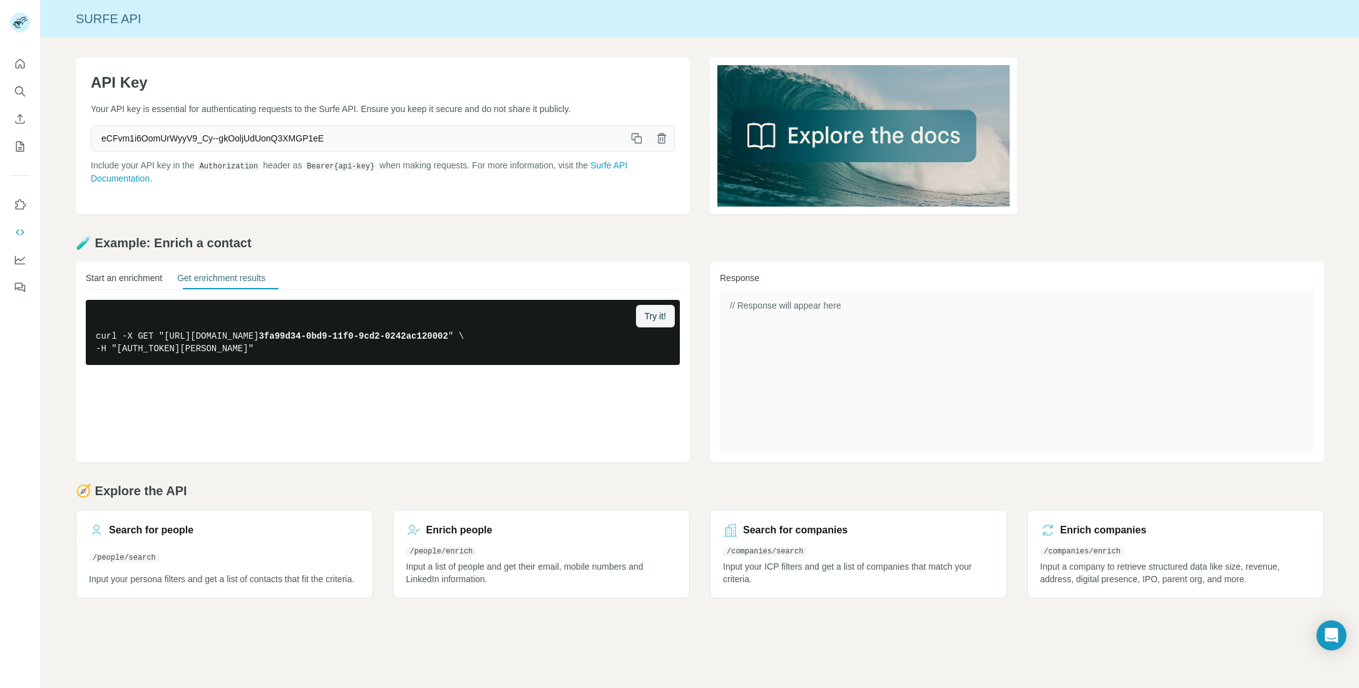
click at [119, 280] on button "Start an enrichment" at bounding box center [124, 281] width 76 height 18
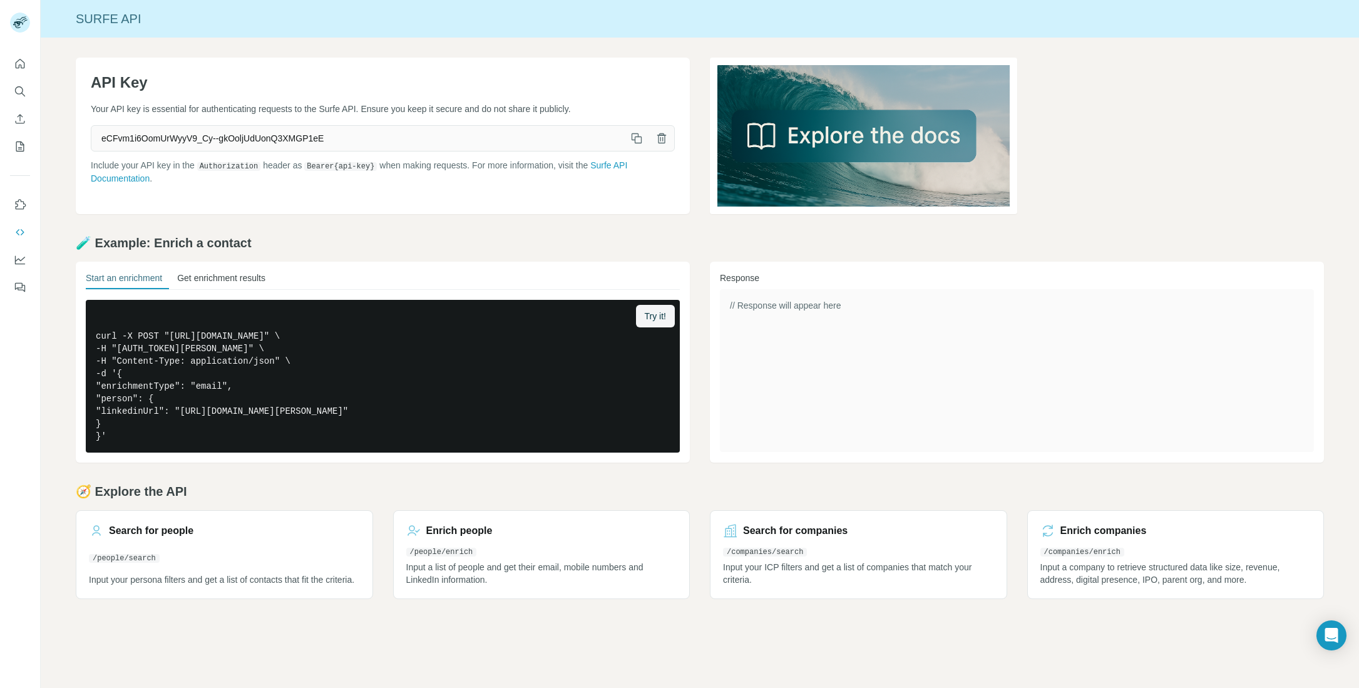
click at [209, 284] on button "Get enrichment results" at bounding box center [221, 281] width 88 height 18
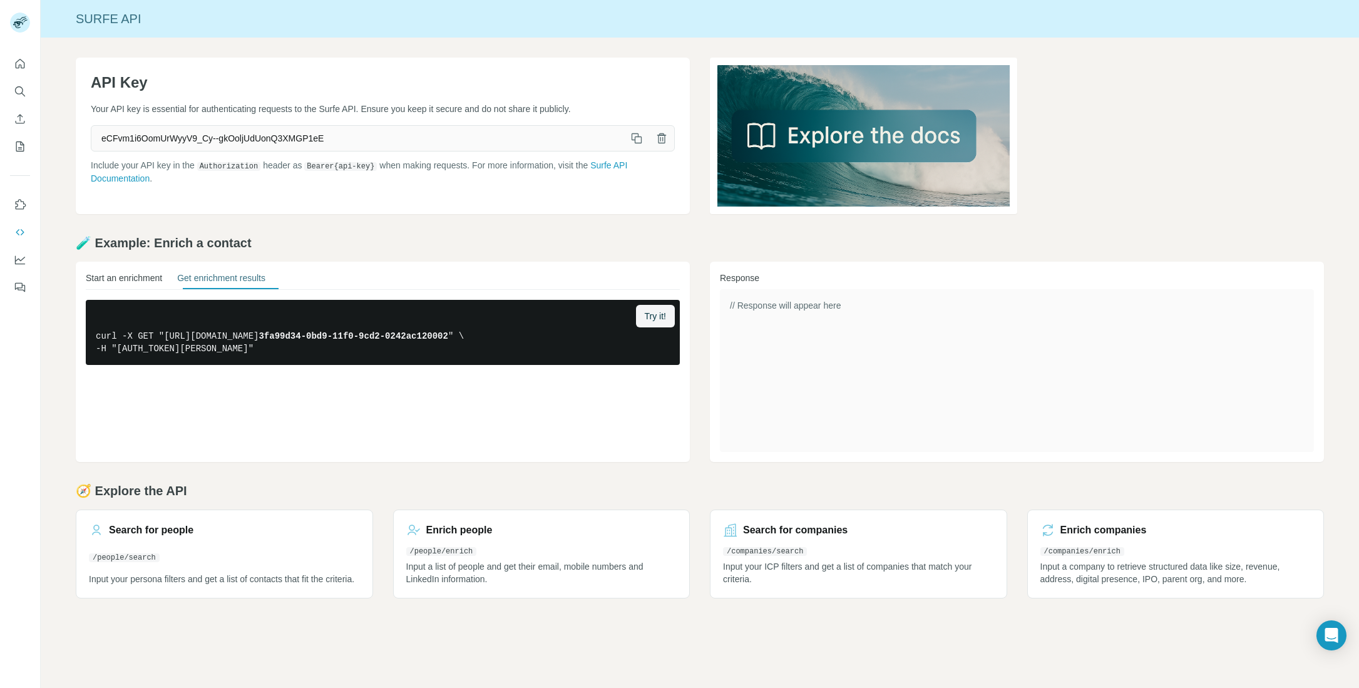
click at [145, 280] on button "Start an enrichment" at bounding box center [124, 281] width 76 height 18
